Goal: Information Seeking & Learning: Learn about a topic

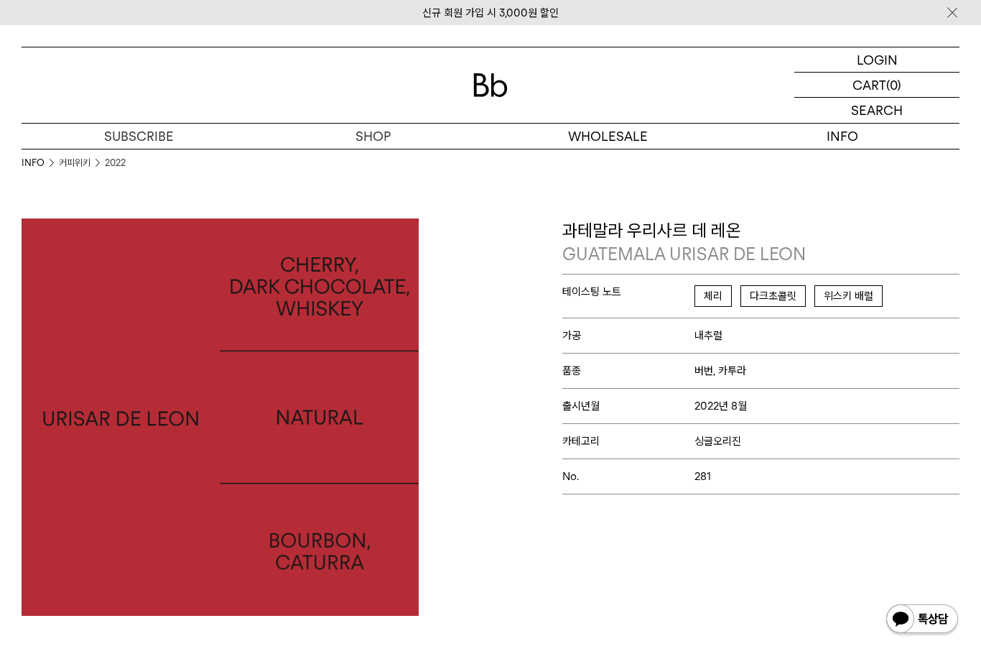
click at [954, 18] on img at bounding box center [952, 12] width 14 height 15
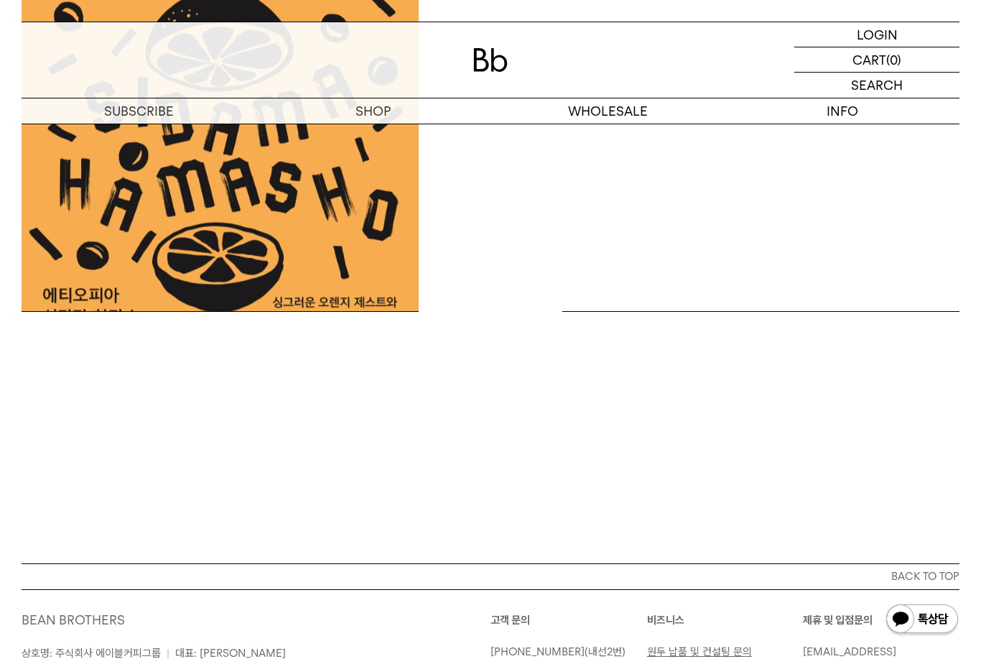
scroll to position [887, 0]
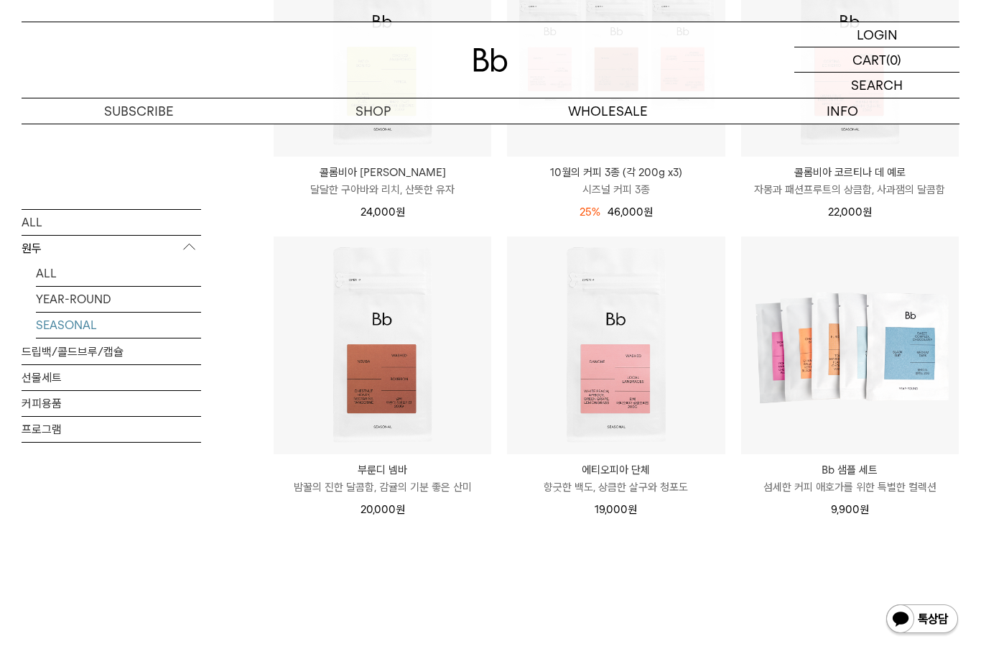
scroll to position [384, 0]
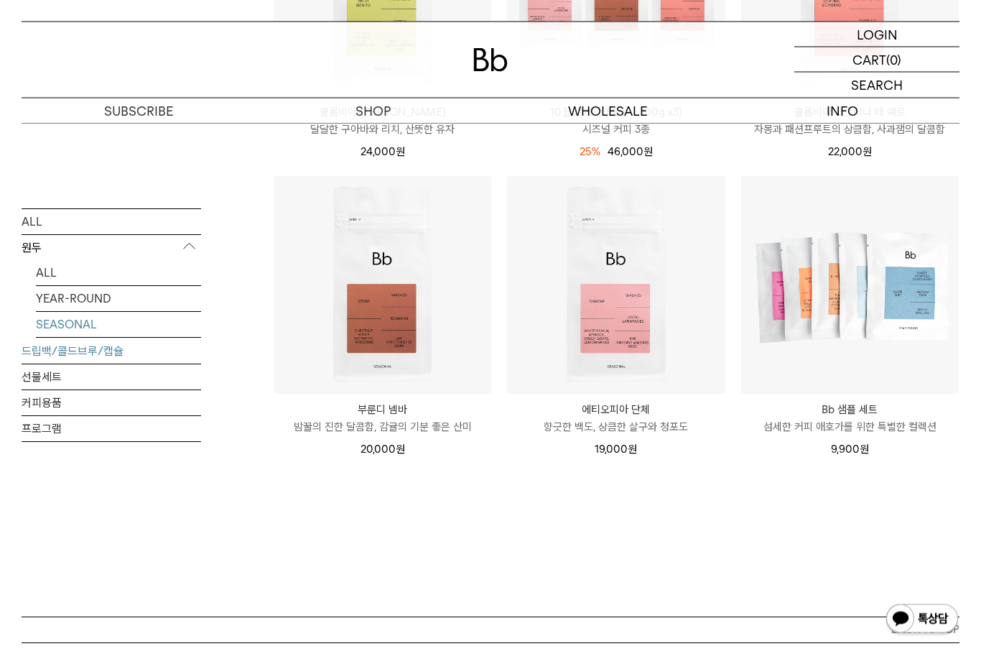
click at [112, 359] on link "드립백/콜드브루/캡슐" at bounding box center [112, 350] width 180 height 25
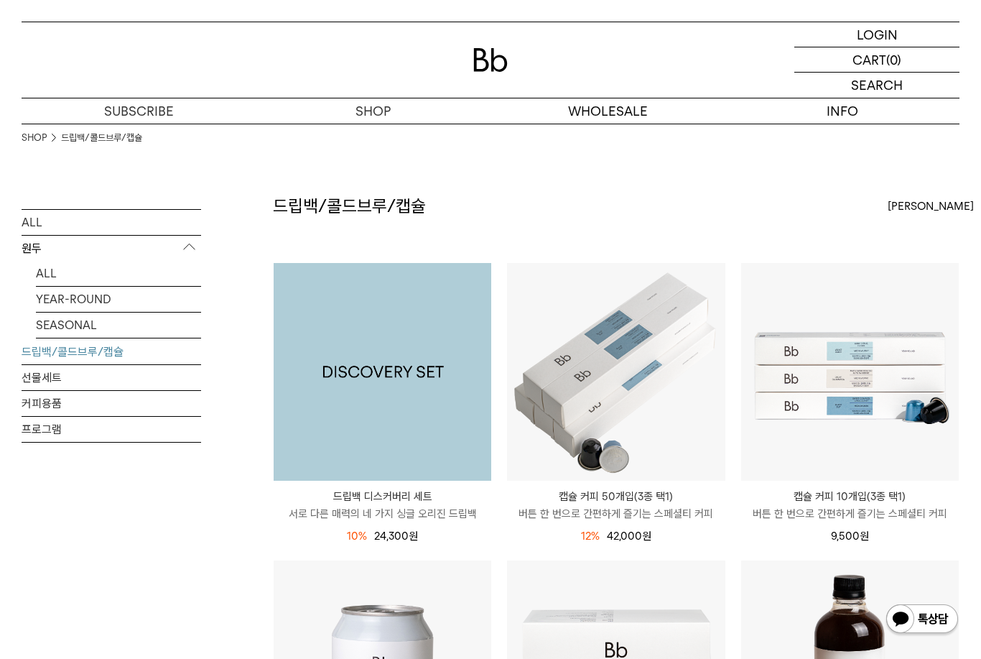
click at [413, 345] on img at bounding box center [383, 372] width 218 height 218
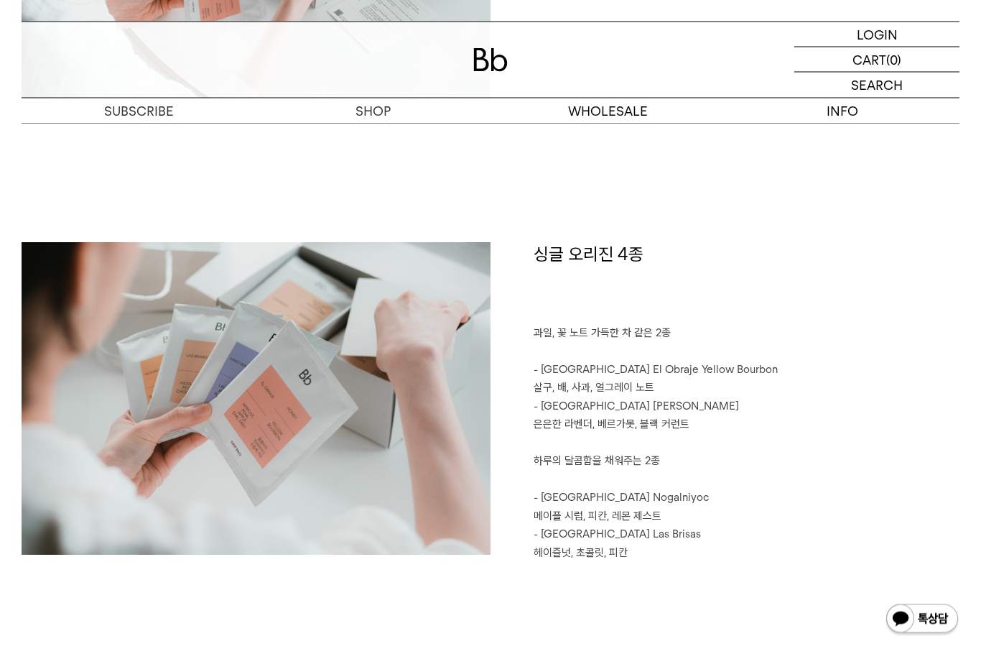
scroll to position [1507, 0]
click at [705, 511] on p "메이플 시럽, 피칸, 레몬 제스트" at bounding box center [747, 517] width 426 height 19
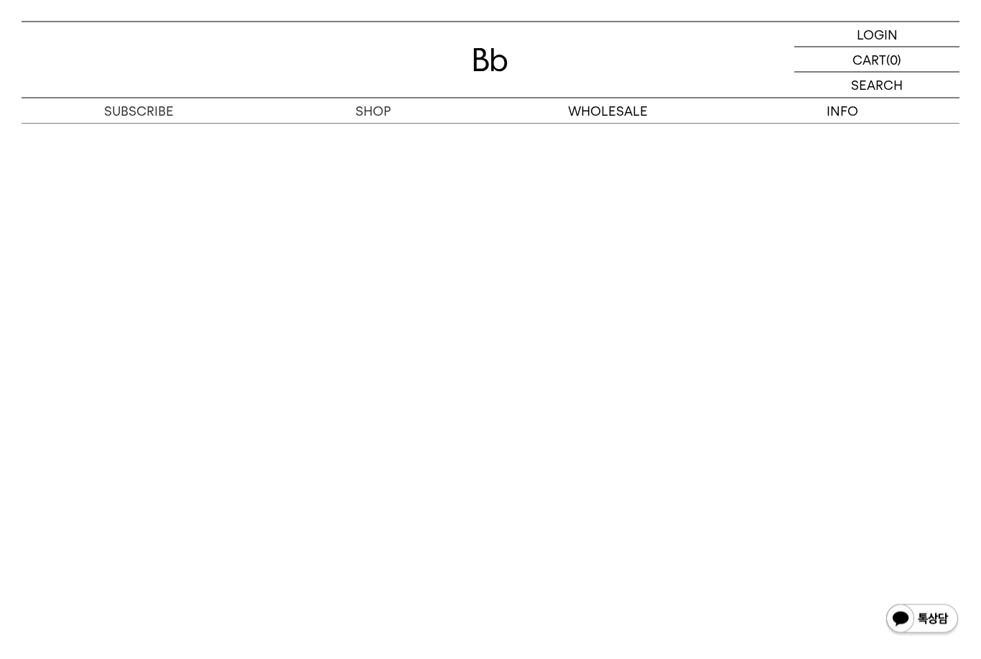
scroll to position [3183, 0]
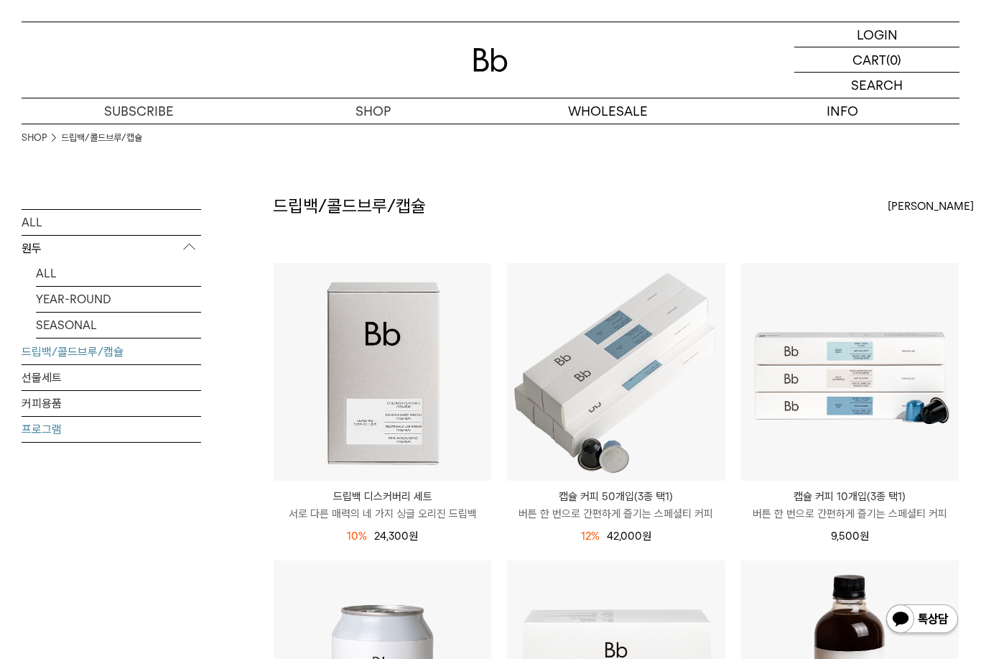
click at [58, 436] on link "프로그램" at bounding box center [112, 428] width 180 height 25
